Goal: Task Accomplishment & Management: Use online tool/utility

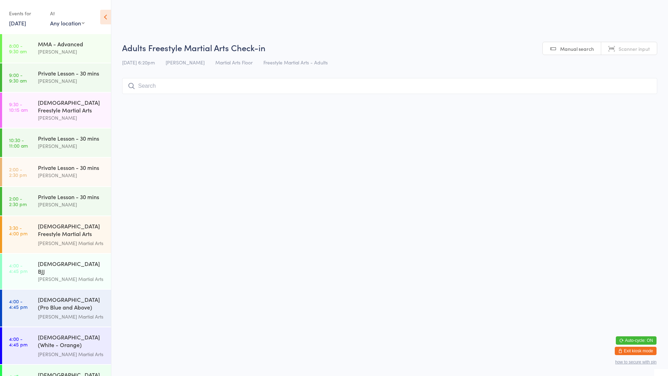
scroll to position [350, 0]
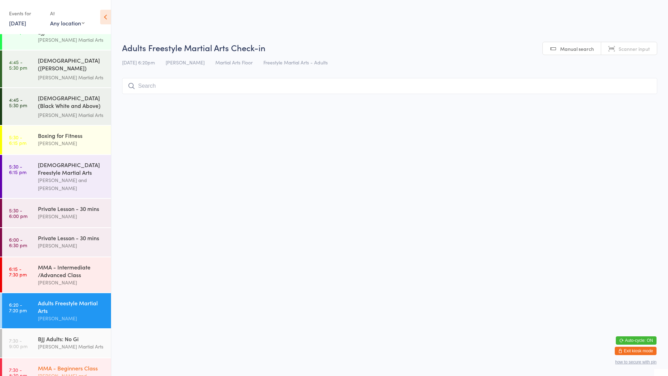
click at [42, 364] on div "MMA - Beginners Class" at bounding box center [71, 368] width 67 height 8
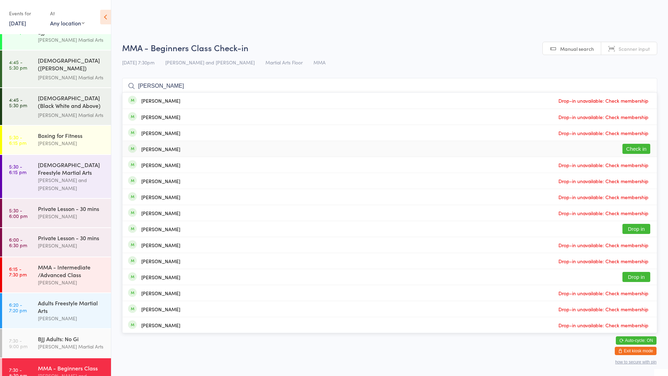
type input "[PERSON_NAME]"
click at [636, 152] on button "Check in" at bounding box center [636, 149] width 28 height 10
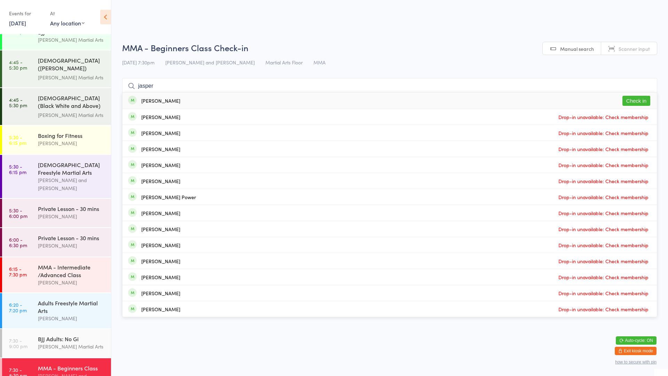
type input "jasper"
click at [642, 97] on button "Check in" at bounding box center [636, 101] width 28 height 10
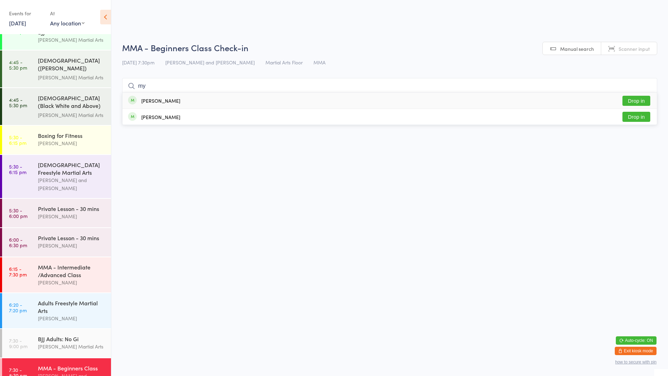
type input "my"
click at [640, 101] on button "Drop in" at bounding box center [636, 101] width 28 height 10
type input "wallw"
click at [209, 100] on div "[PERSON_NAME] Drop in" at bounding box center [389, 101] width 534 height 16
click at [65, 299] on div "Adults Freestyle Martial Arts" at bounding box center [71, 306] width 67 height 15
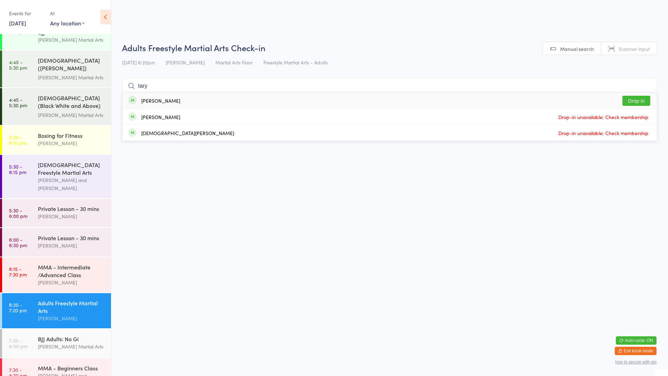
type input "tary"
click at [171, 107] on div "[PERSON_NAME] Drop in" at bounding box center [389, 101] width 534 height 16
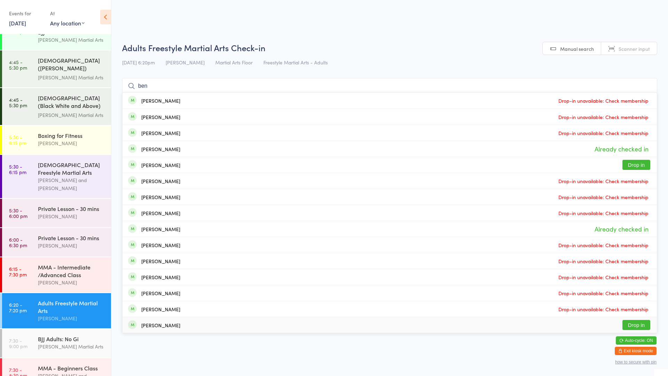
type input "ben"
click at [634, 327] on button "Drop in" at bounding box center [636, 325] width 28 height 10
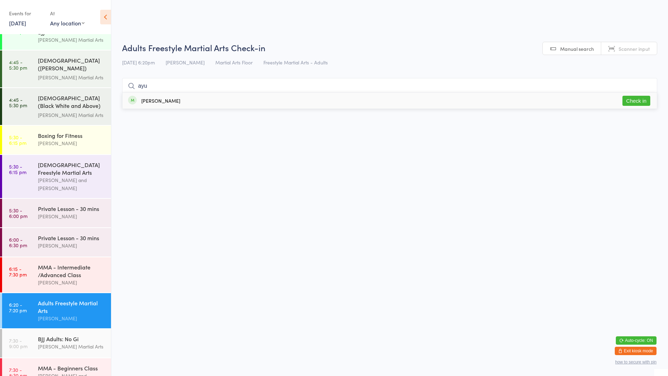
type input "ayu"
click at [625, 102] on button "Check in" at bounding box center [636, 101] width 28 height 10
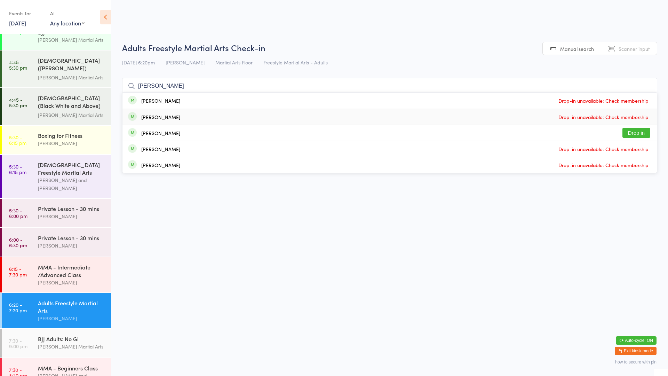
type input "[PERSON_NAME]"
click at [170, 119] on div "[PERSON_NAME]" at bounding box center [160, 117] width 39 height 6
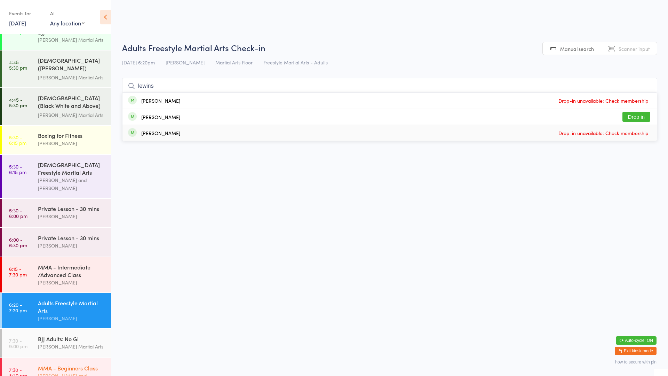
type input "lewins"
click at [94, 372] on div "[PERSON_NAME] and [PERSON_NAME]" at bounding box center [71, 380] width 67 height 16
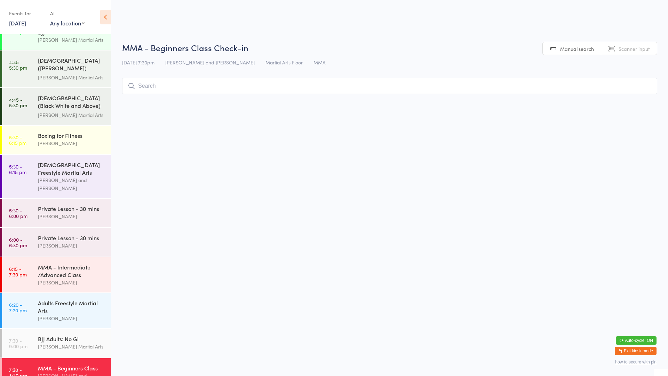
click at [228, 86] on input "search" at bounding box center [389, 86] width 535 height 16
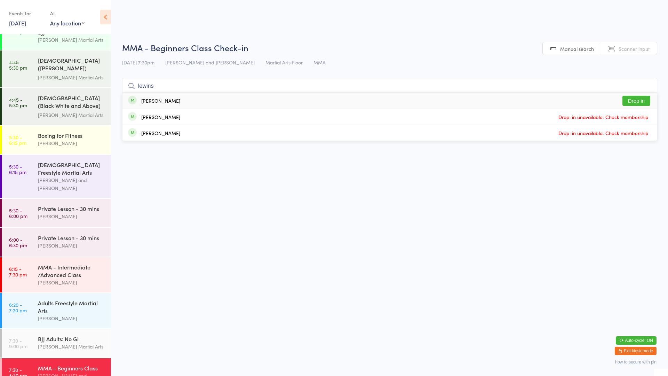
type input "lewins"
click at [630, 101] on button "Drop in" at bounding box center [636, 101] width 28 height 10
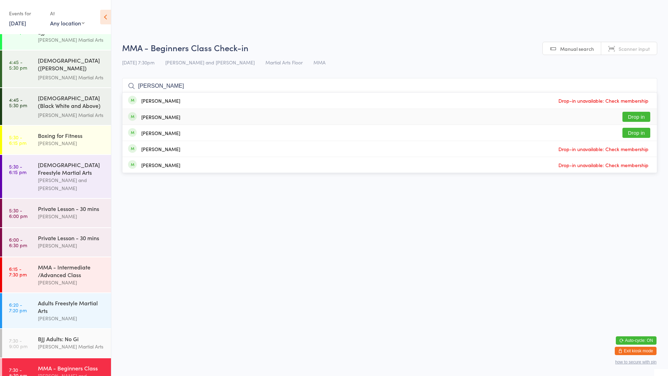
type input "[PERSON_NAME]"
click at [181, 121] on div "[PERSON_NAME] Drop in" at bounding box center [389, 117] width 534 height 16
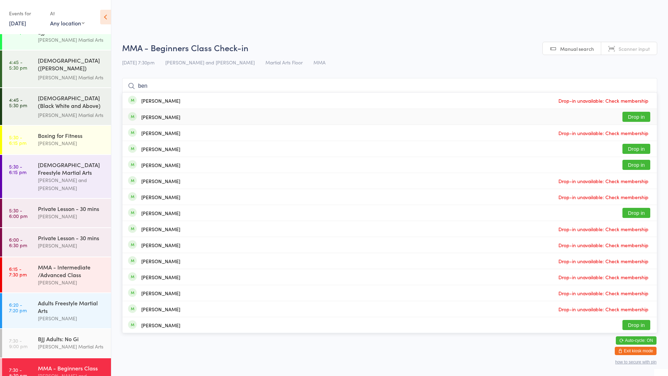
type input "ben"
click at [629, 118] on button "Drop in" at bounding box center [636, 117] width 28 height 10
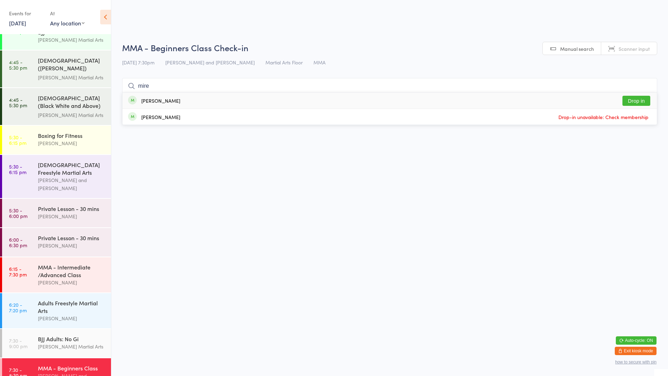
type input "mire"
click at [625, 104] on button "Drop in" at bounding box center [636, 101] width 28 height 10
type input "sangay"
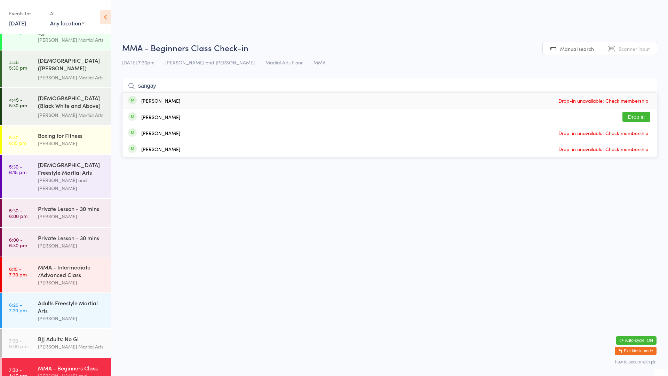
click at [647, 86] on input "sangay" at bounding box center [389, 86] width 535 height 16
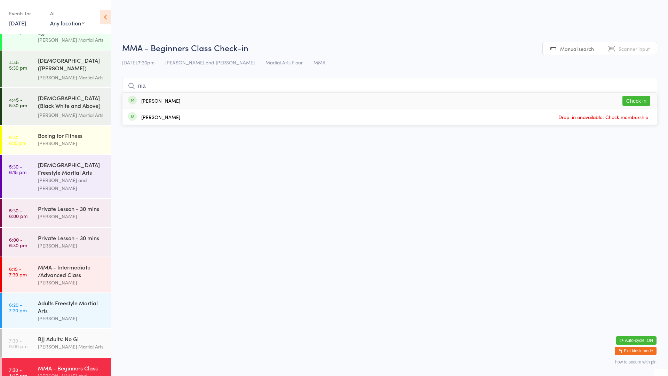
type input "nia"
click at [273, 106] on div "[PERSON_NAME] Check in" at bounding box center [389, 101] width 534 height 16
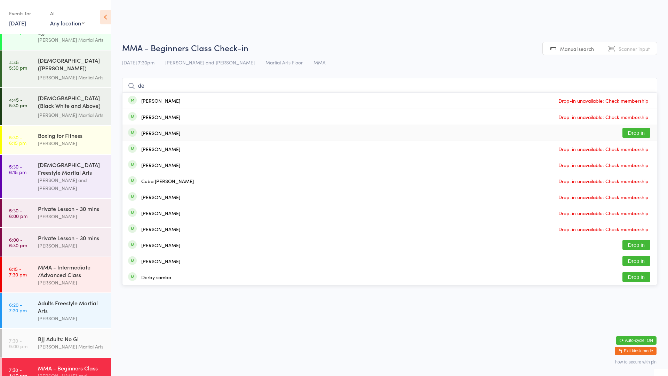
type input "de"
click at [168, 131] on div "[PERSON_NAME] Drop in" at bounding box center [389, 133] width 534 height 16
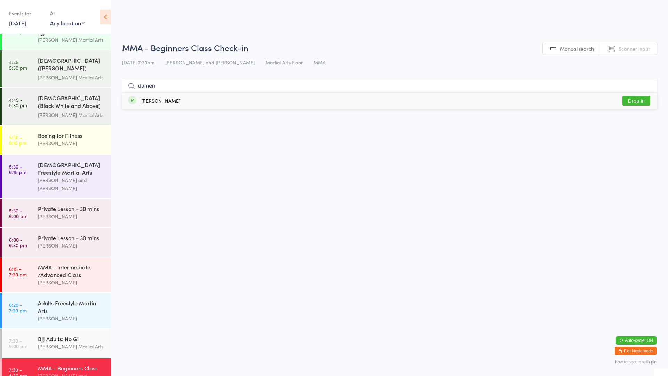
type input "damen"
click at [175, 101] on div "[PERSON_NAME] Drop in" at bounding box center [389, 101] width 534 height 16
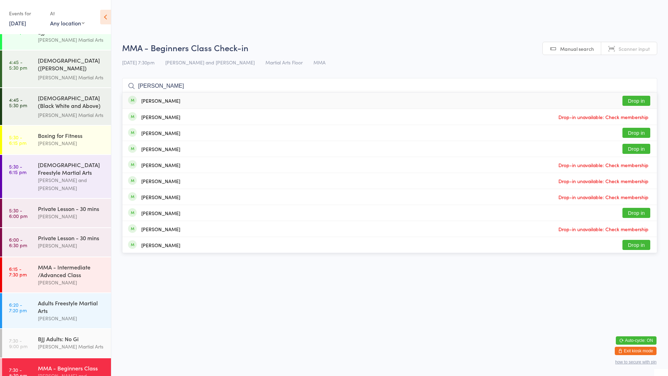
type input "[PERSON_NAME]"
click at [630, 104] on button "Drop in" at bounding box center [636, 101] width 28 height 10
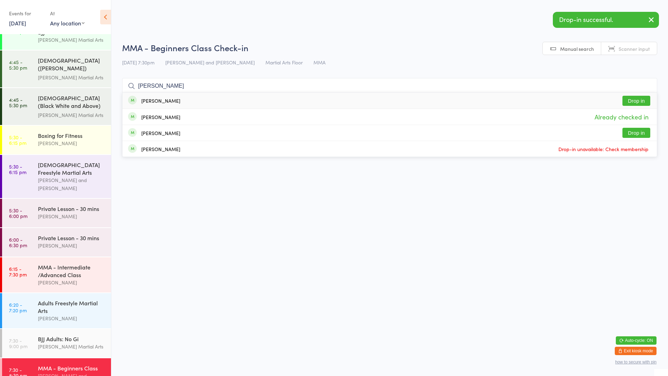
type input "[PERSON_NAME]"
click at [631, 102] on button "Drop in" at bounding box center [636, 101] width 28 height 10
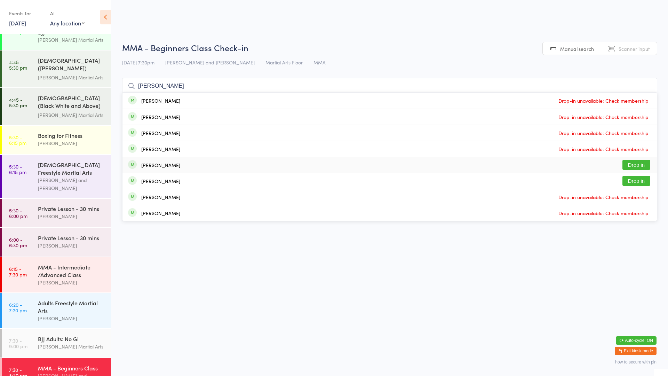
type input "[PERSON_NAME]"
click at [641, 160] on button "Drop in" at bounding box center [636, 165] width 28 height 10
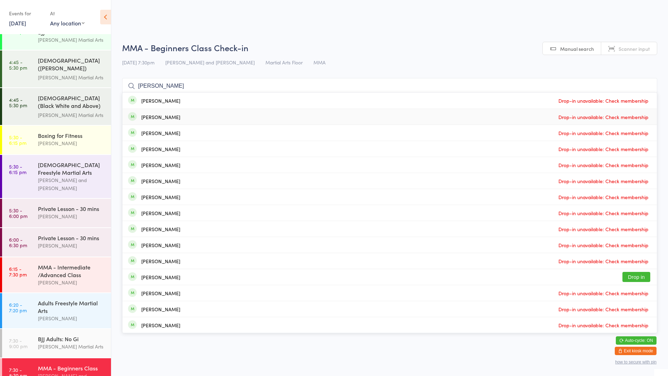
type input "[PERSON_NAME]"
click at [642, 276] on button "Drop in" at bounding box center [636, 277] width 28 height 10
